Goal: Transaction & Acquisition: Download file/media

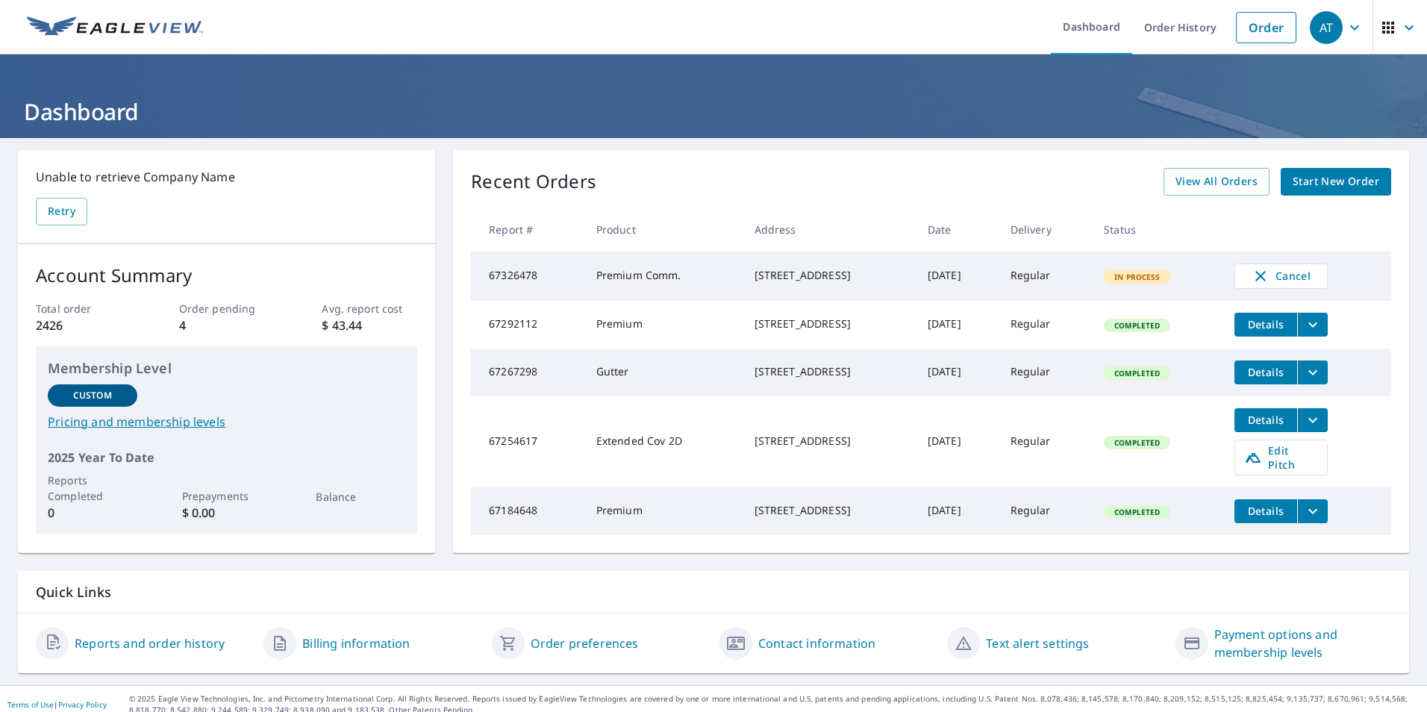
click at [790, 277] on div "[STREET_ADDRESS]" at bounding box center [829, 275] width 149 height 15
click at [808, 651] on link "Contact information" at bounding box center [816, 644] width 117 height 18
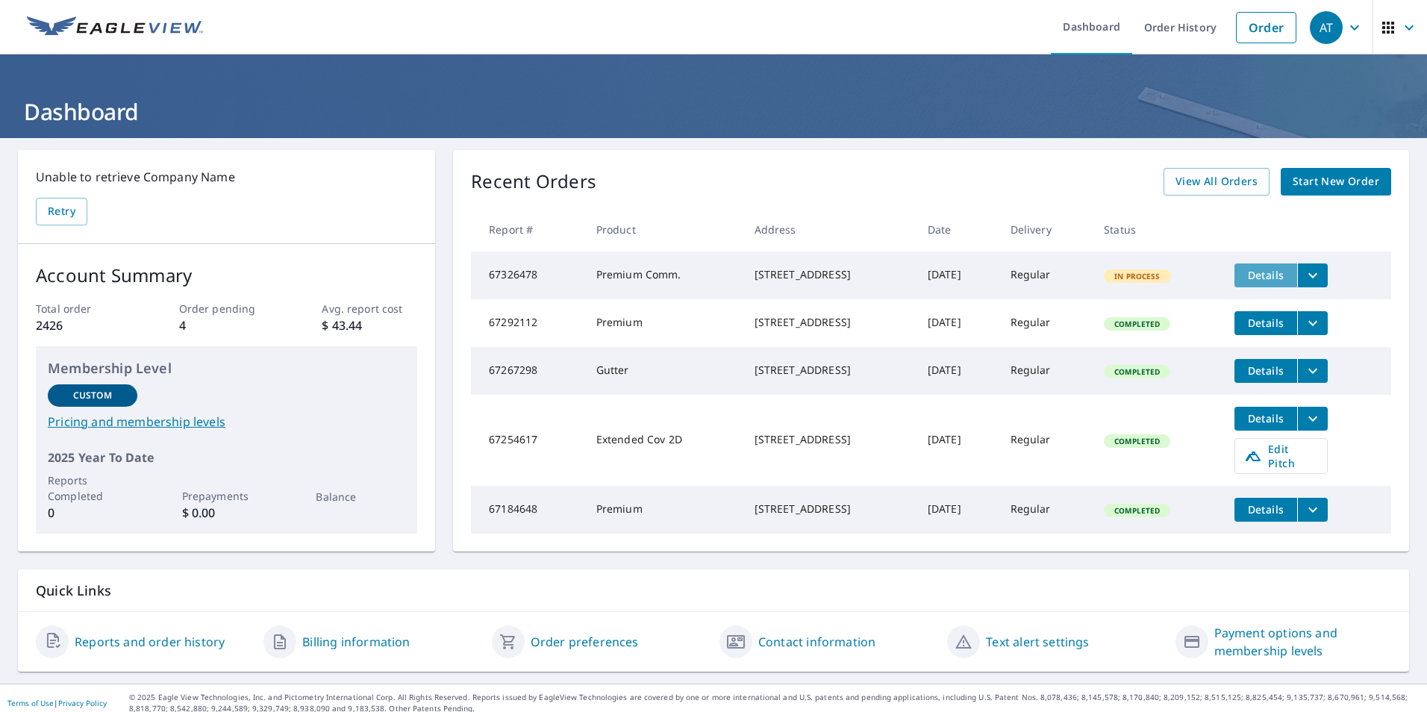
click at [1287, 275] on span "Details" at bounding box center [1266, 275] width 45 height 14
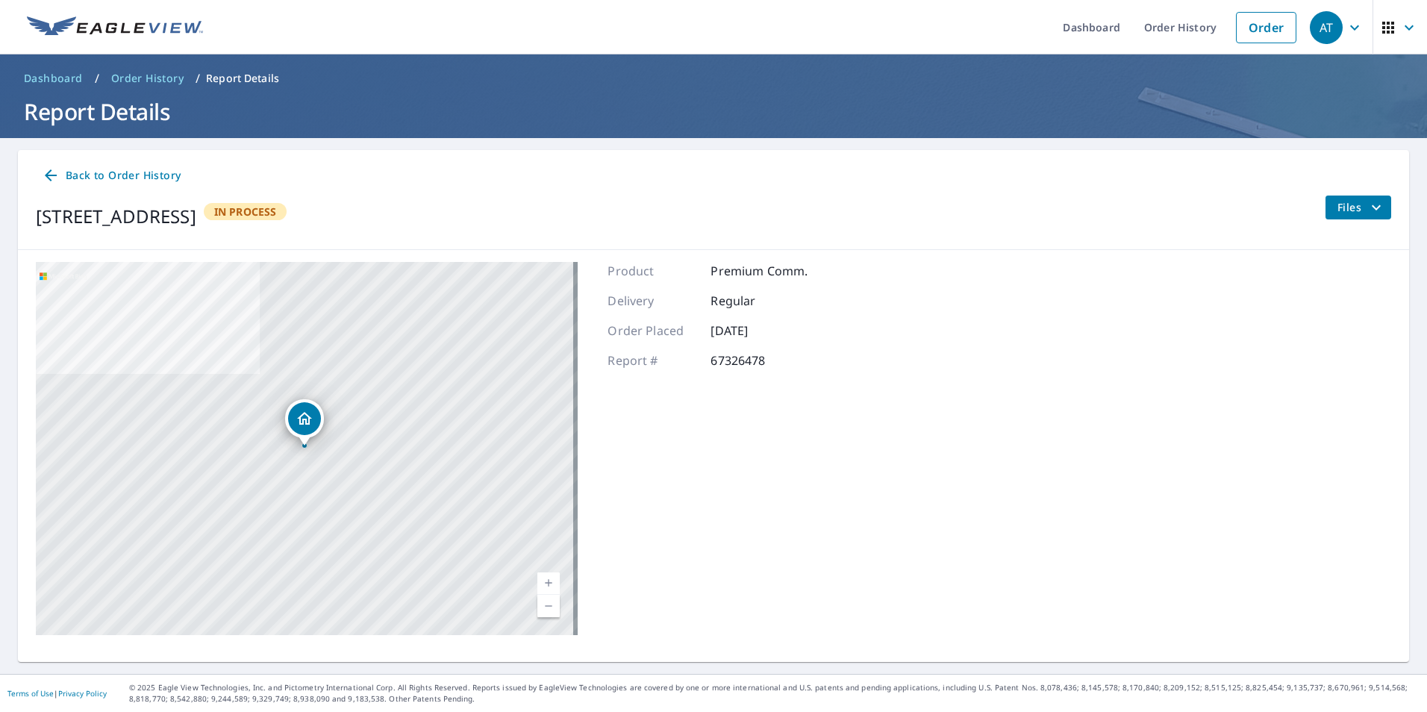
click at [1340, 202] on span "Files" at bounding box center [1362, 208] width 48 height 18
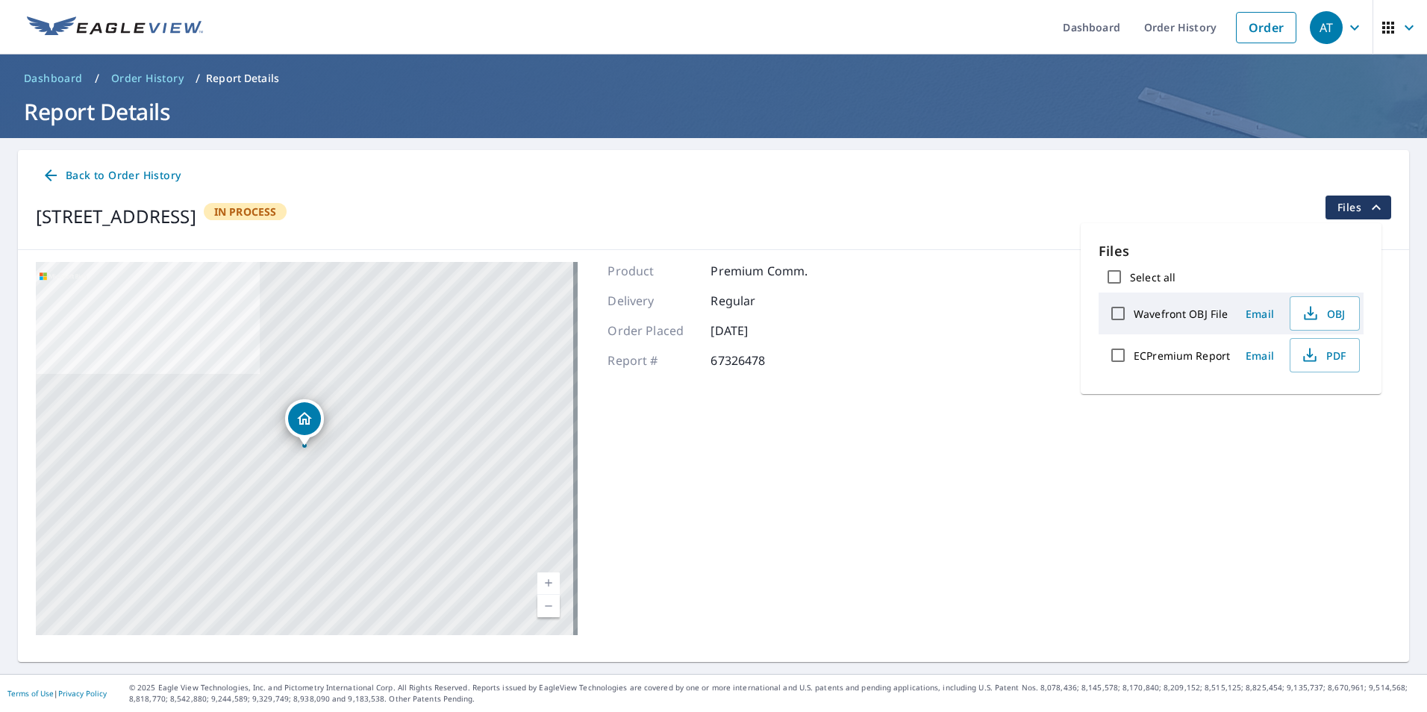
click at [1022, 357] on div "2903 Akron Rd Wooster, OH 44691 Aerial Road A standard road map Aerial A detail…" at bounding box center [714, 448] width 1392 height 397
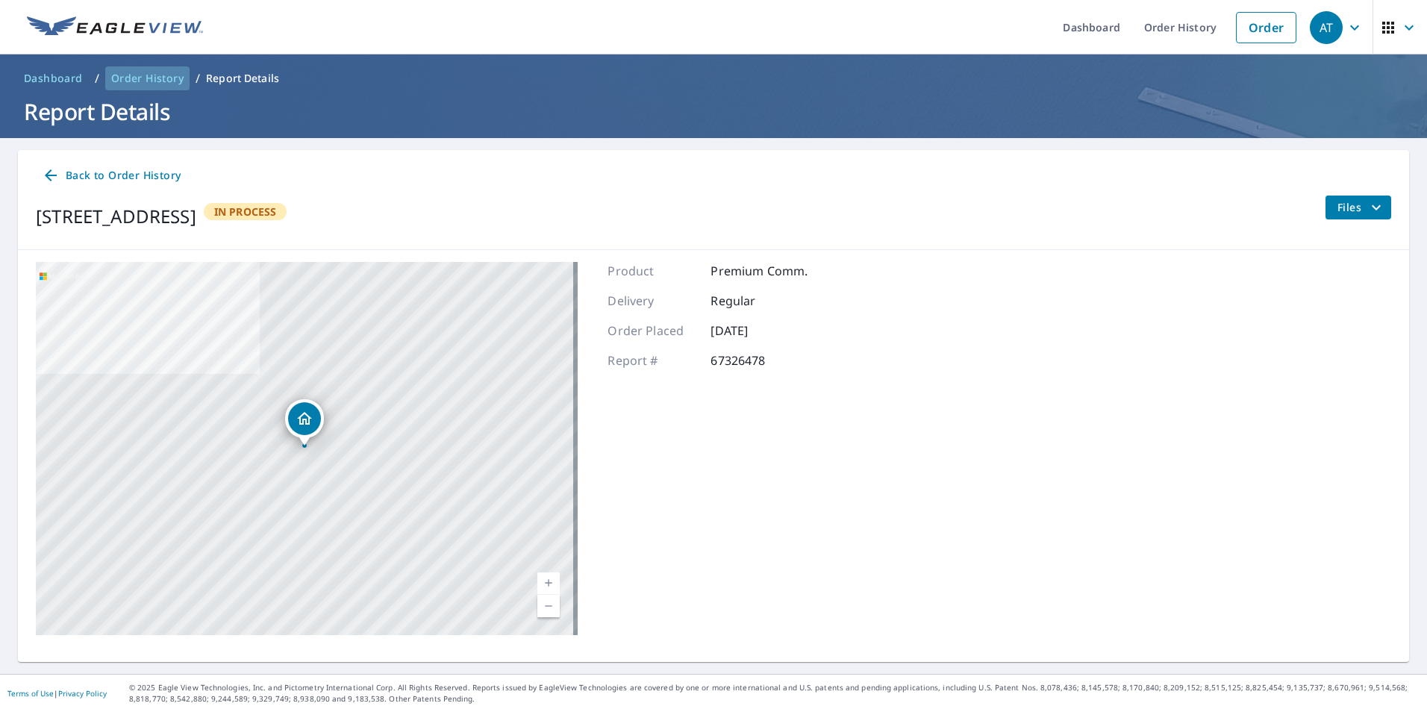
click at [139, 77] on span "Order History" at bounding box center [147, 78] width 72 height 15
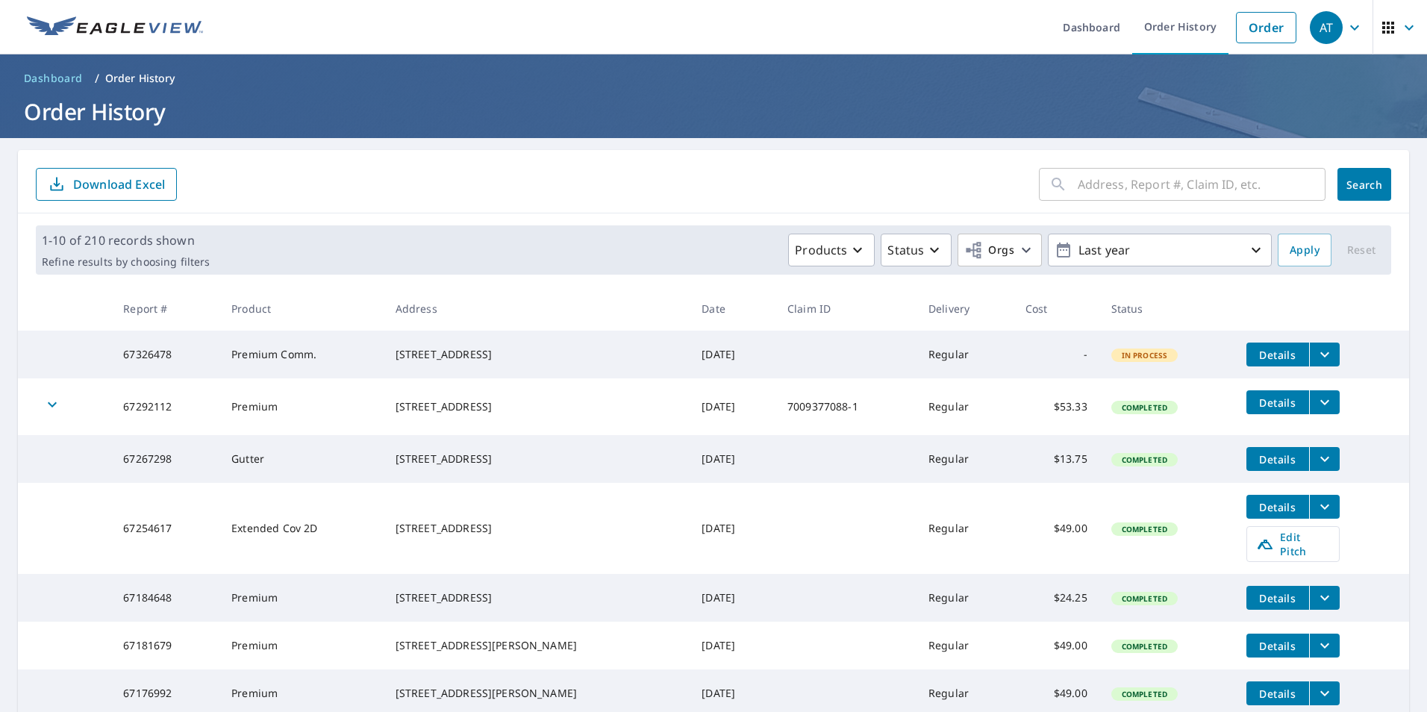
click at [1316, 360] on icon "filesDropdownBtn-67326478" at bounding box center [1325, 355] width 18 height 18
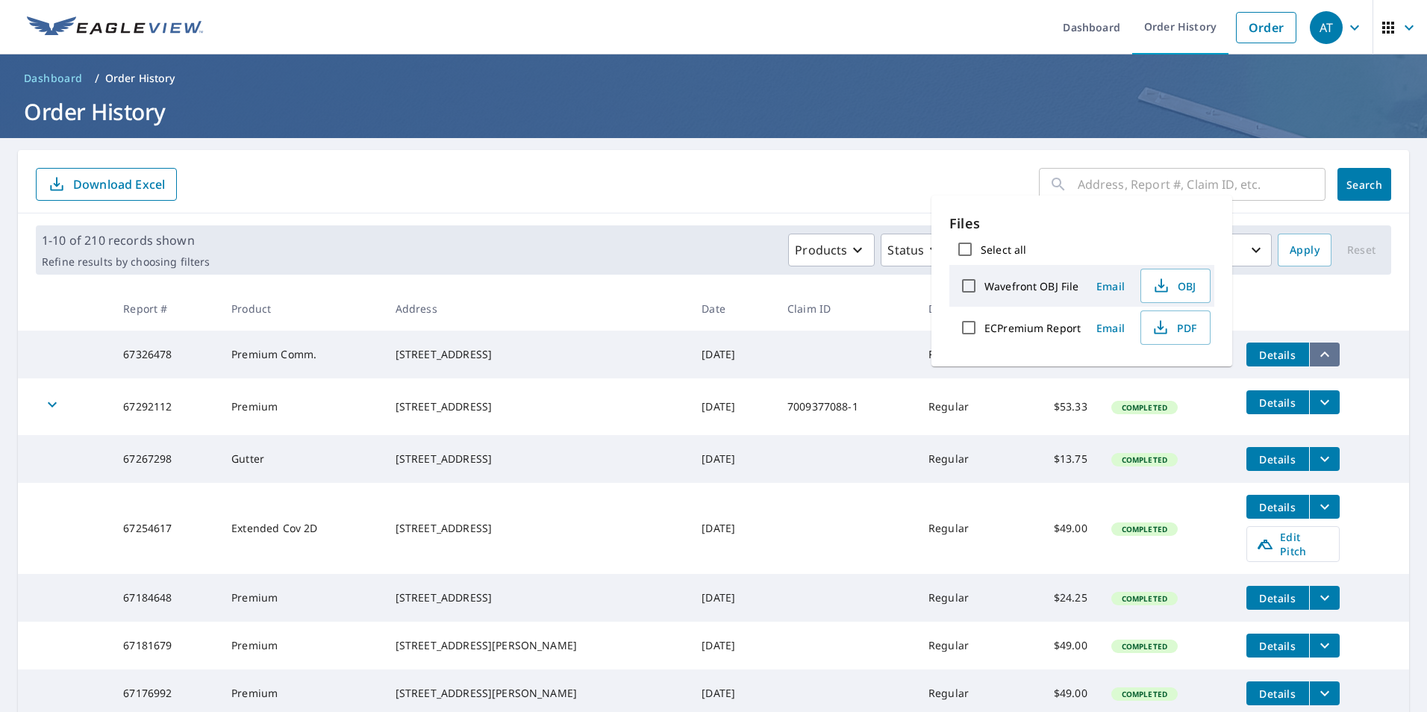
click at [1316, 360] on icon "filesDropdownBtn-67326478" at bounding box center [1325, 355] width 18 height 18
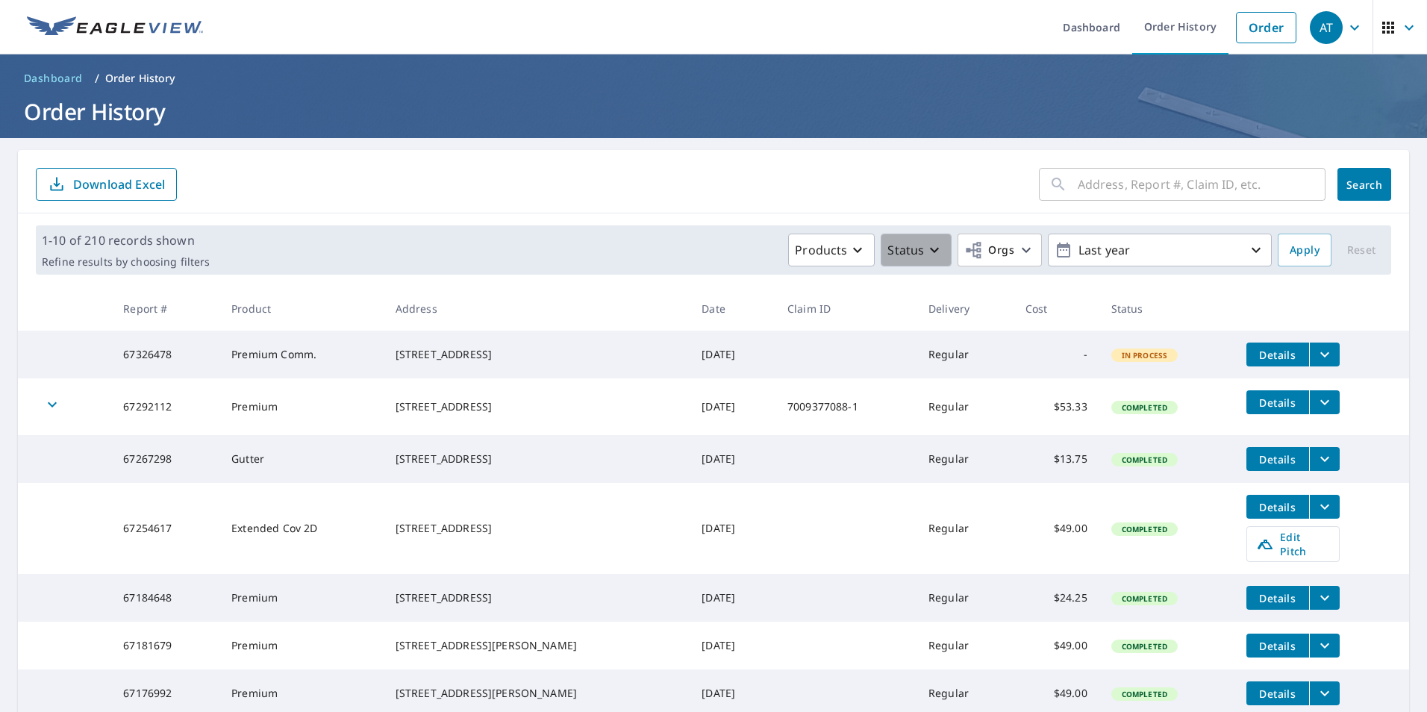
click at [930, 252] on icon "button" at bounding box center [934, 250] width 9 height 5
click at [1247, 284] on div "1-10 of 210 records shown Refine results by choosing filters Products Status Cr…" at bounding box center [714, 250] width 1392 height 73
click at [1262, 358] on span "Details" at bounding box center [1278, 355] width 45 height 14
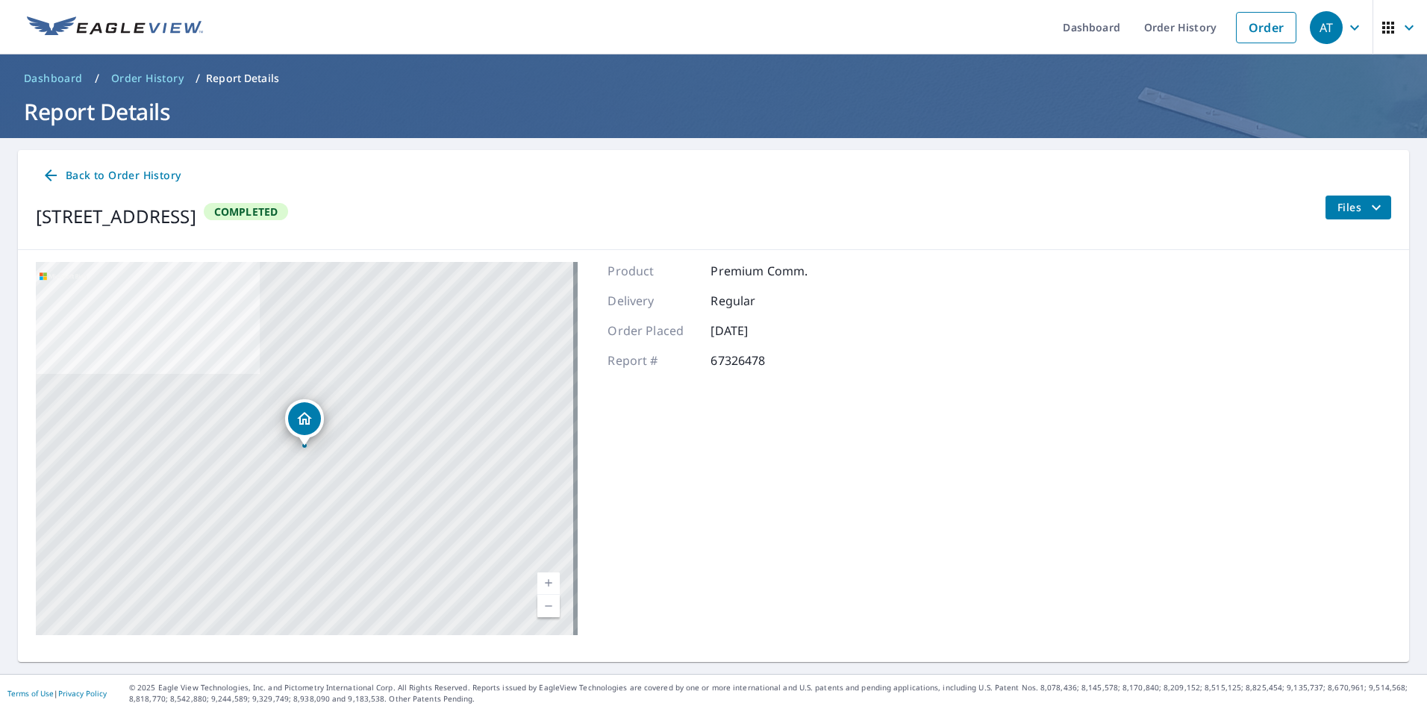
click at [1346, 208] on span "Files" at bounding box center [1362, 208] width 48 height 18
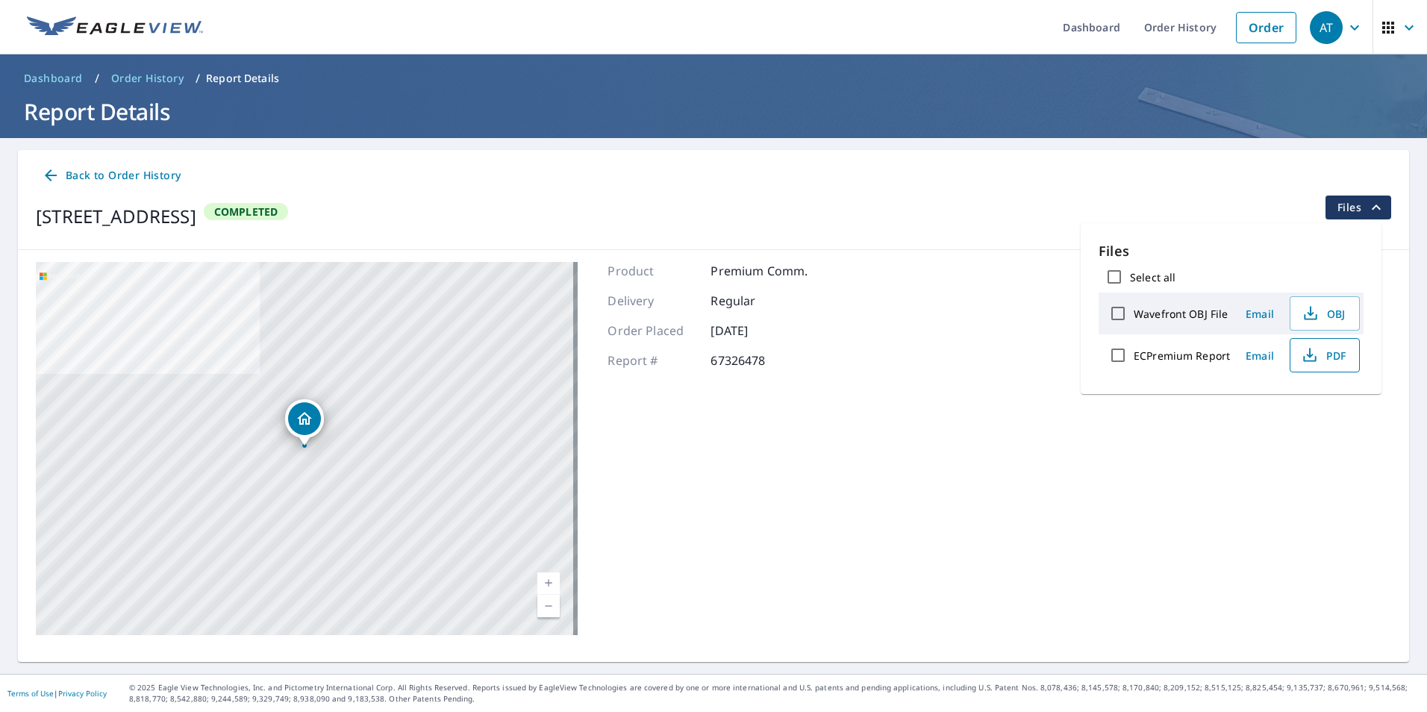
click at [1332, 350] on span "PDF" at bounding box center [1324, 355] width 48 height 18
